Goal: Transaction & Acquisition: Purchase product/service

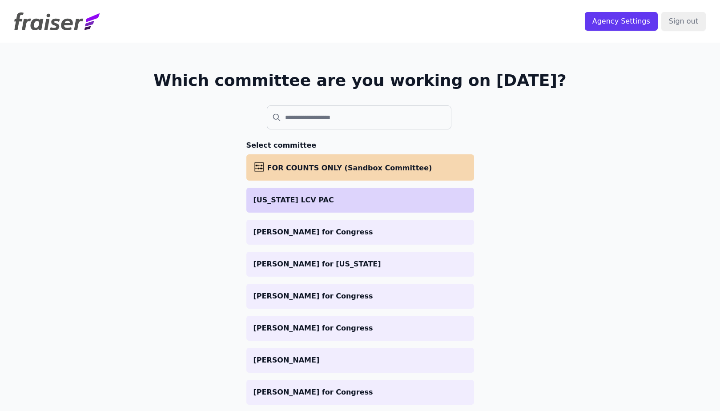
click at [328, 200] on p "[US_STATE] LCV PAC" at bounding box center [359, 200] width 213 height 11
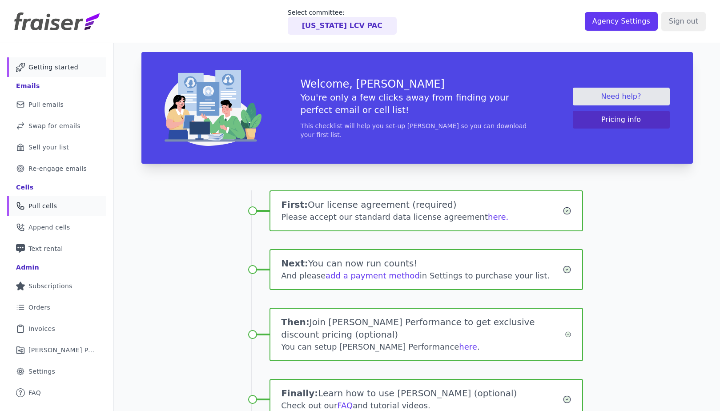
click at [45, 211] on link "Phone Icon Outline of a phone Pull cells" at bounding box center [56, 206] width 99 height 20
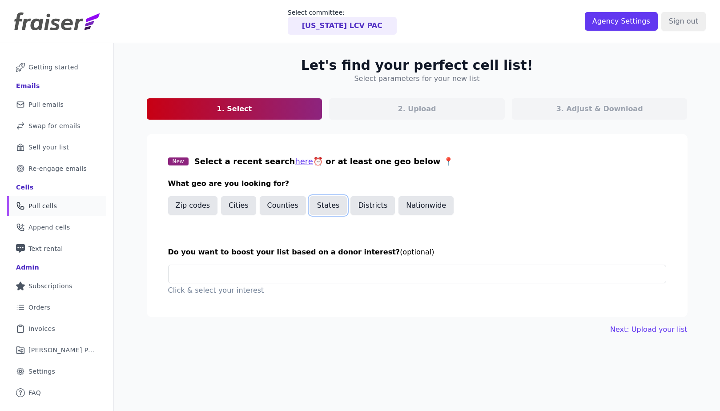
click at [318, 209] on button "States" at bounding box center [329, 205] width 38 height 19
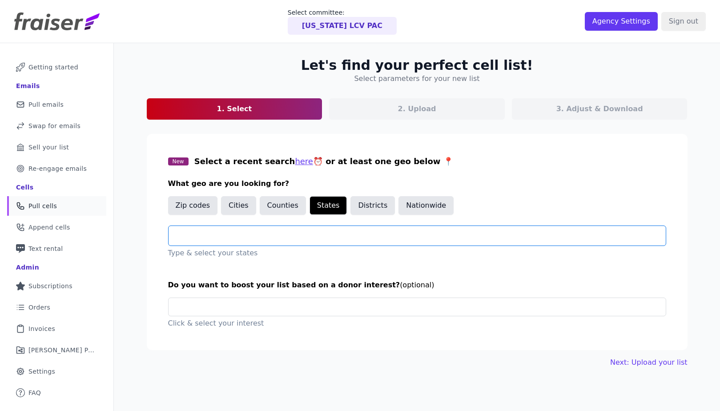
click at [294, 233] on input "text" at bounding box center [421, 235] width 490 height 11
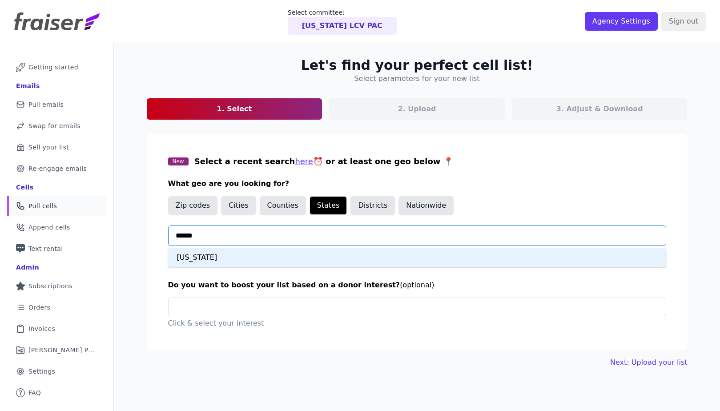
type input "*******"
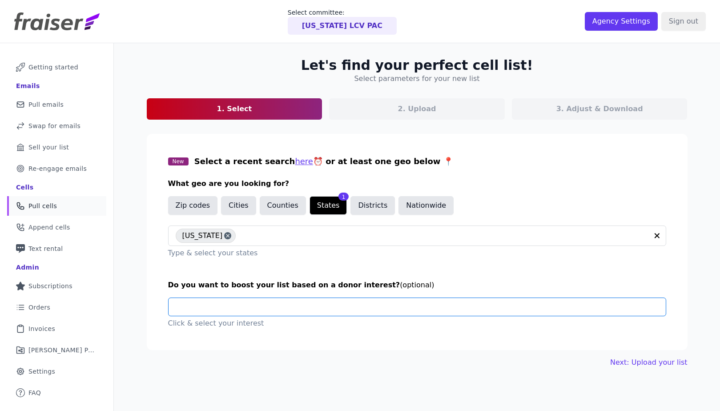
click at [283, 313] on input "text" at bounding box center [421, 307] width 490 height 18
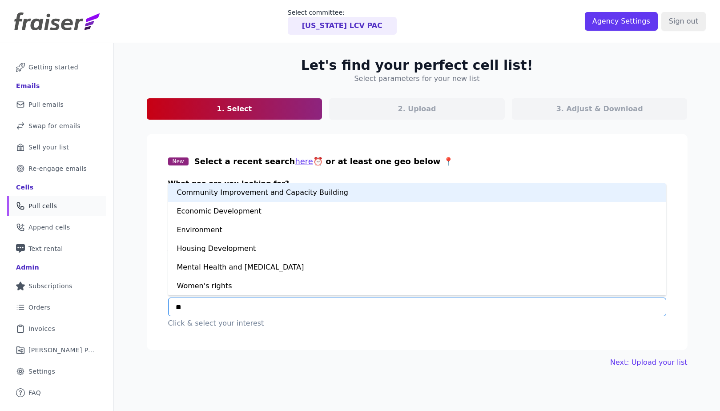
type input "***"
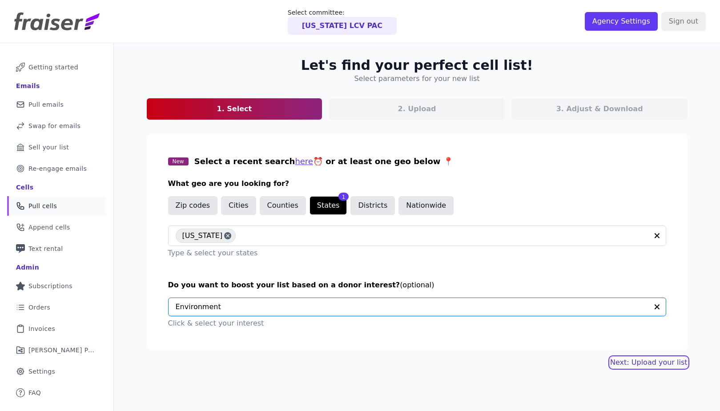
click at [645, 364] on link "Next: Upload your list" at bounding box center [648, 362] width 77 height 11
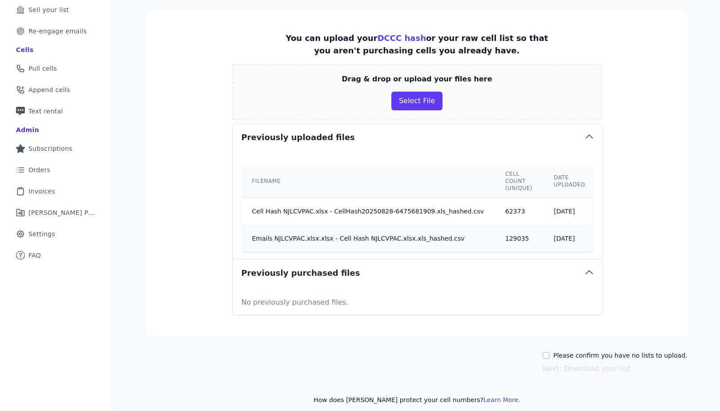
scroll to position [138, 0]
click at [550, 358] on input "Please confirm you have no lists to upload." at bounding box center [546, 354] width 7 height 7
checkbox input "true"
click at [605, 374] on button "Next: Download your list" at bounding box center [587, 368] width 88 height 11
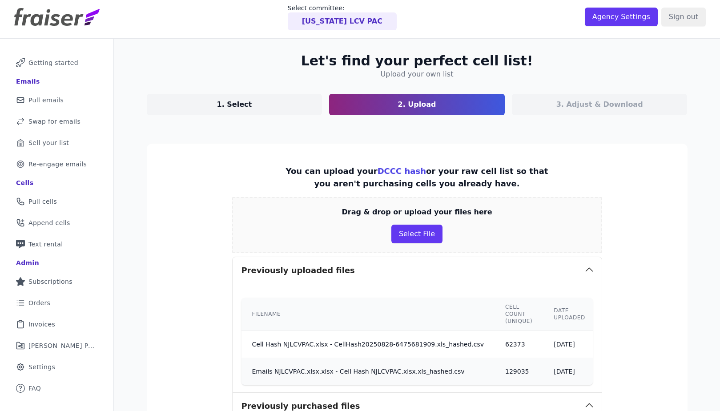
scroll to position [0, 0]
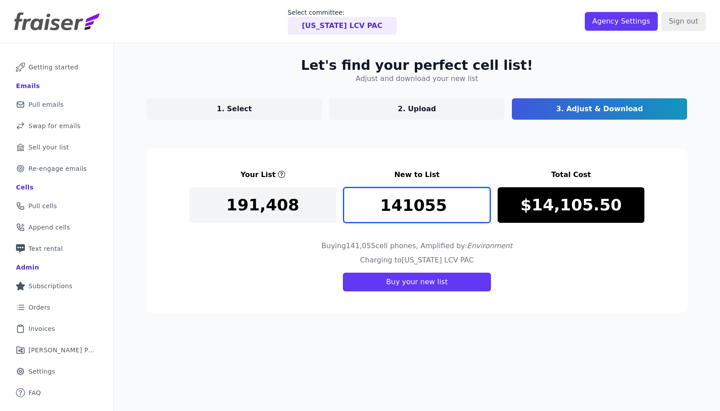
click at [438, 208] on input "141055" at bounding box center [416, 205] width 147 height 36
click at [546, 203] on p "$14,105.50" at bounding box center [570, 205] width 101 height 18
click at [272, 207] on p "191,408" at bounding box center [262, 205] width 73 height 18
drag, startPoint x: 438, startPoint y: 207, endPoint x: 338, endPoint y: 204, distance: 99.2
click at [338, 204] on div "Your List New to List Total Cost 191,408 141055 $14,105.50" at bounding box center [416, 195] width 455 height 53
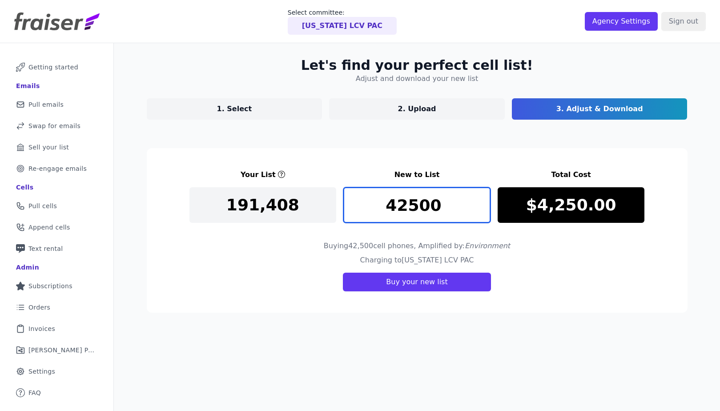
type input "42500"
click at [273, 102] on link "1. Select" at bounding box center [235, 108] width 176 height 21
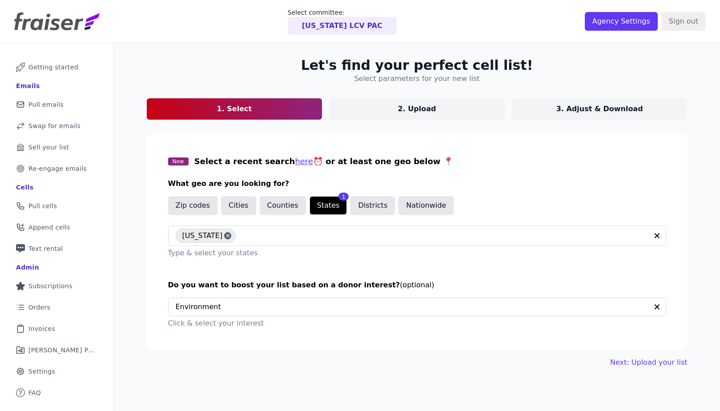
click at [572, 112] on p "3. Adjust & Download" at bounding box center [599, 109] width 87 height 11
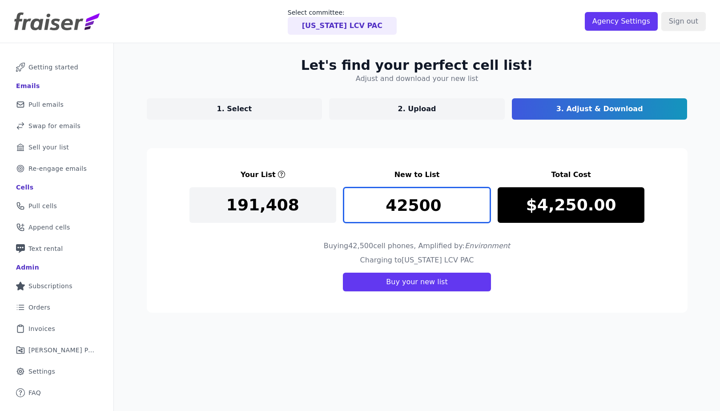
click at [435, 198] on input "42500" at bounding box center [416, 205] width 147 height 36
type input "45000"
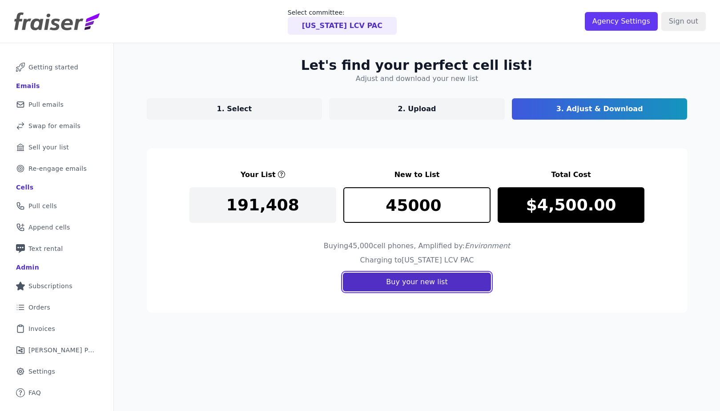
click at [441, 282] on button "Buy your new list" at bounding box center [417, 282] width 148 height 19
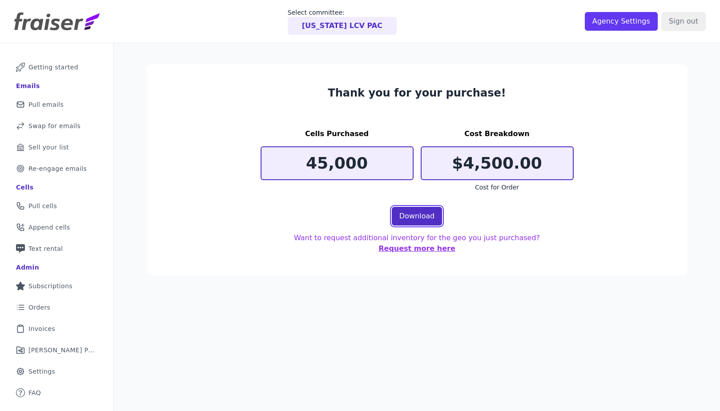
click at [413, 214] on link "Download" at bounding box center [417, 216] width 51 height 19
